Goal: Transaction & Acquisition: Download file/media

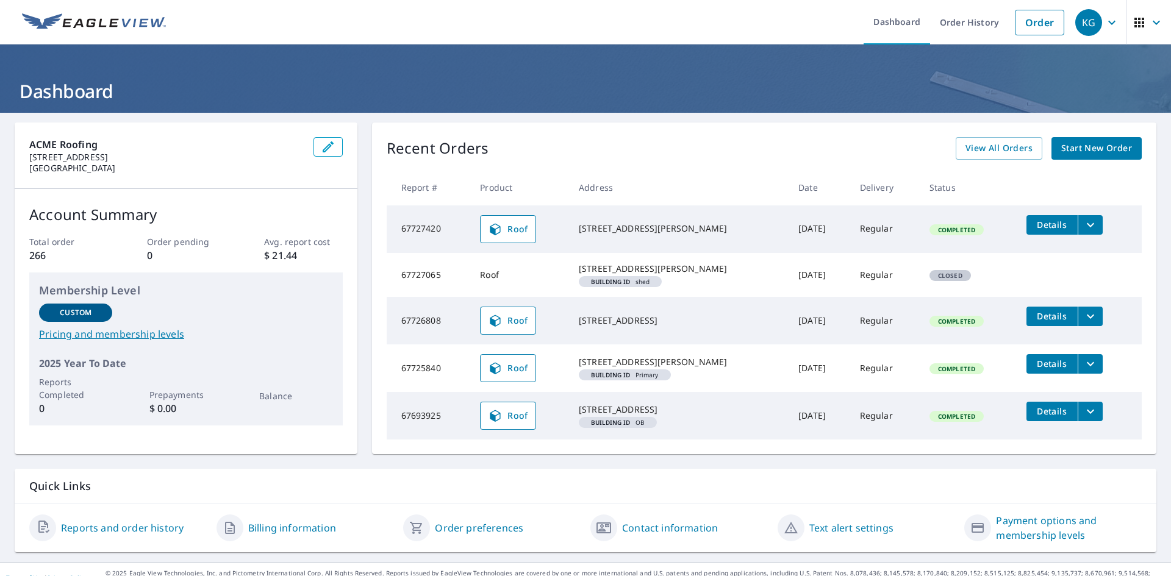
click at [1039, 322] on span "Details" at bounding box center [1051, 316] width 37 height 12
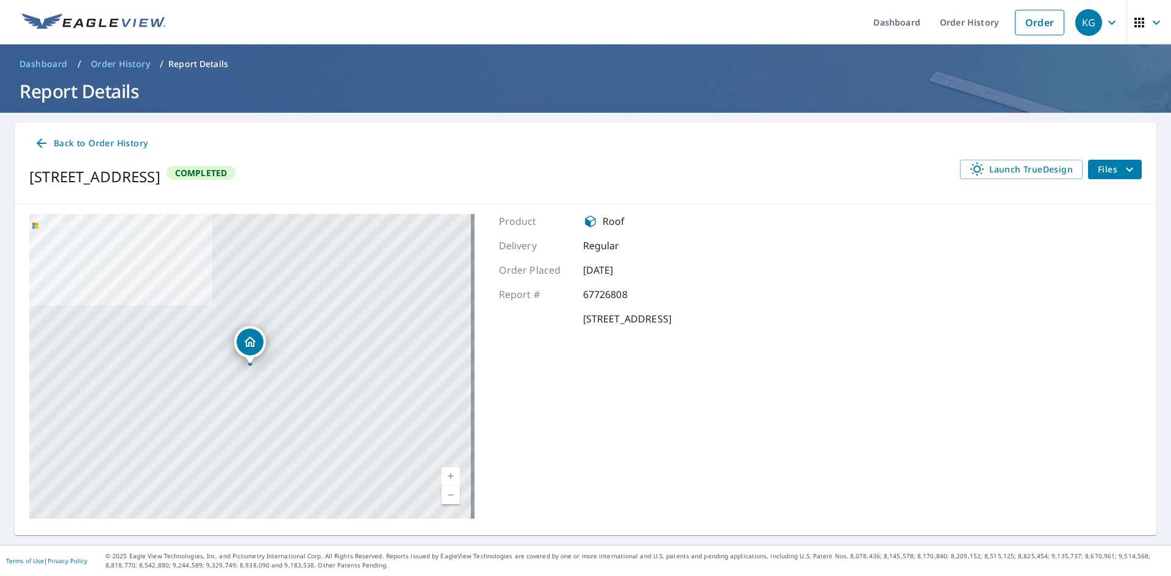
click at [1101, 166] on span "Files" at bounding box center [1116, 169] width 39 height 15
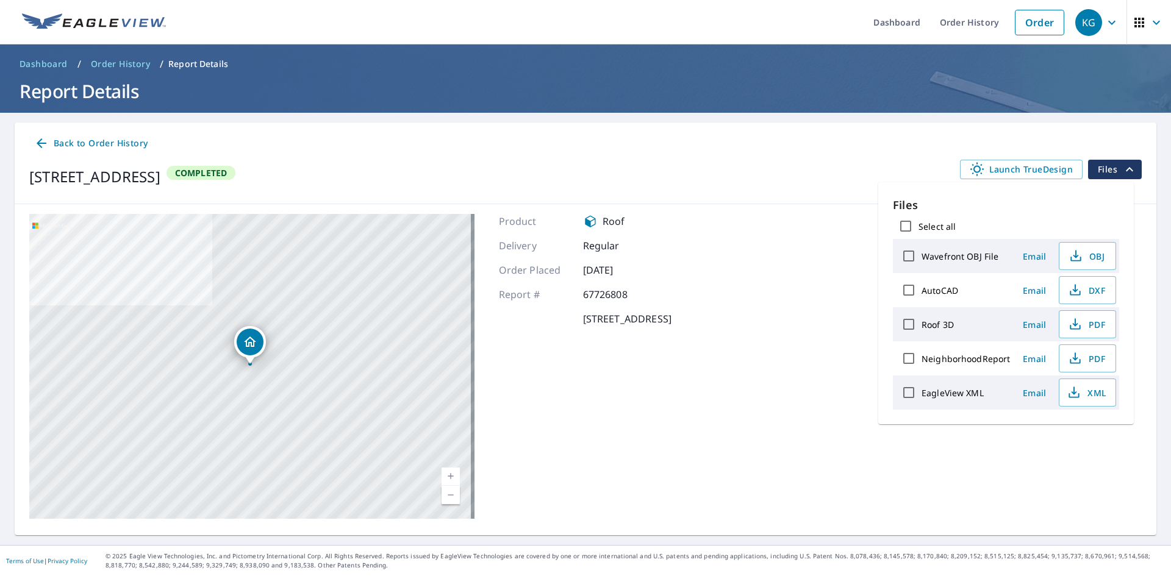
click at [908, 324] on input "Roof 3D" at bounding box center [909, 325] width 26 height 26
checkbox input "false"
click at [1093, 324] on span "PDF" at bounding box center [1085, 324] width 39 height 15
click at [1088, 323] on span "PDF" at bounding box center [1085, 324] width 39 height 15
